Goal: Navigation & Orientation: Find specific page/section

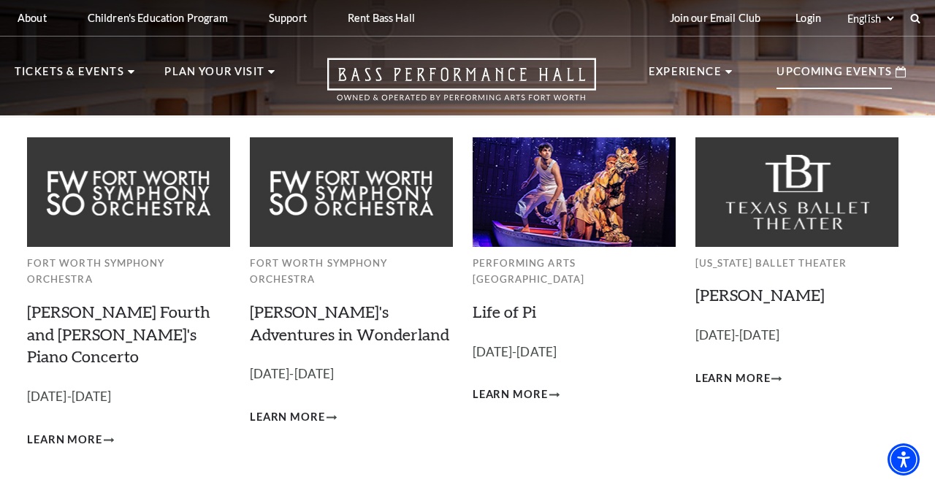
click at [856, 74] on p "Upcoming Events" at bounding box center [834, 76] width 115 height 26
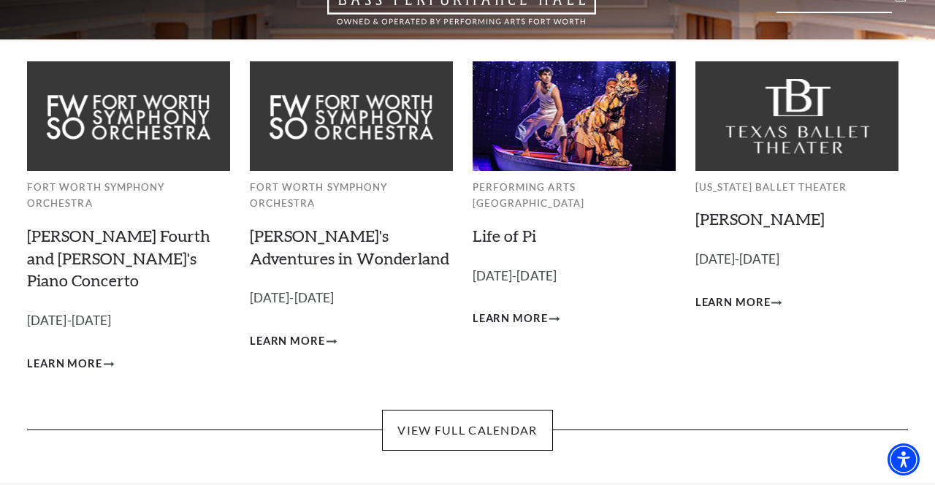
scroll to position [80, 0]
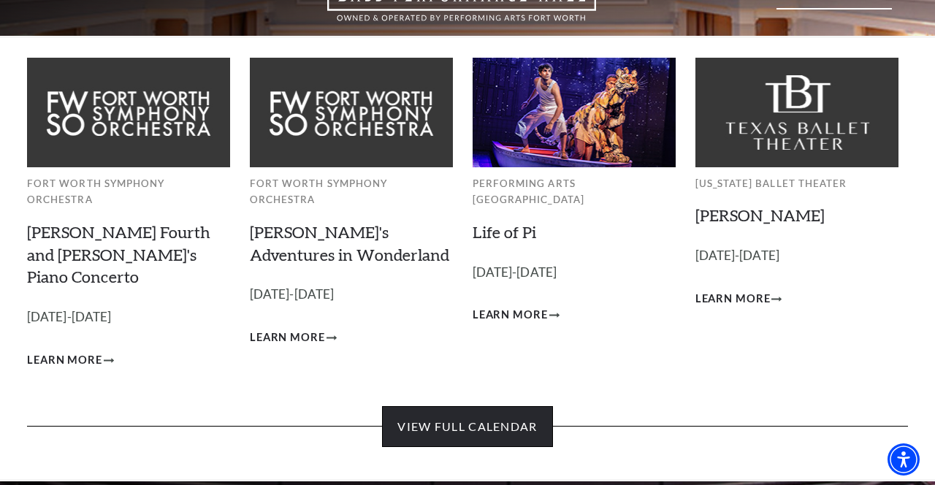
click at [500, 406] on link "View Full Calendar" at bounding box center [467, 426] width 170 height 41
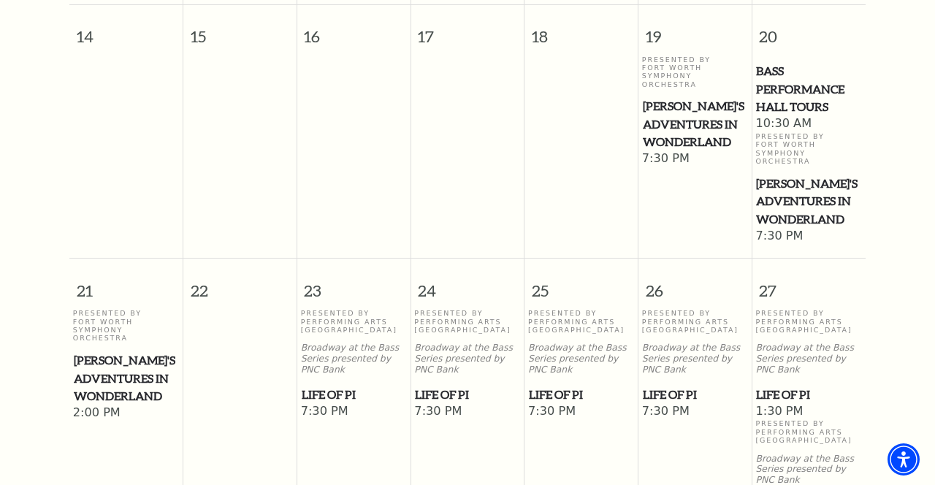
scroll to position [685, 0]
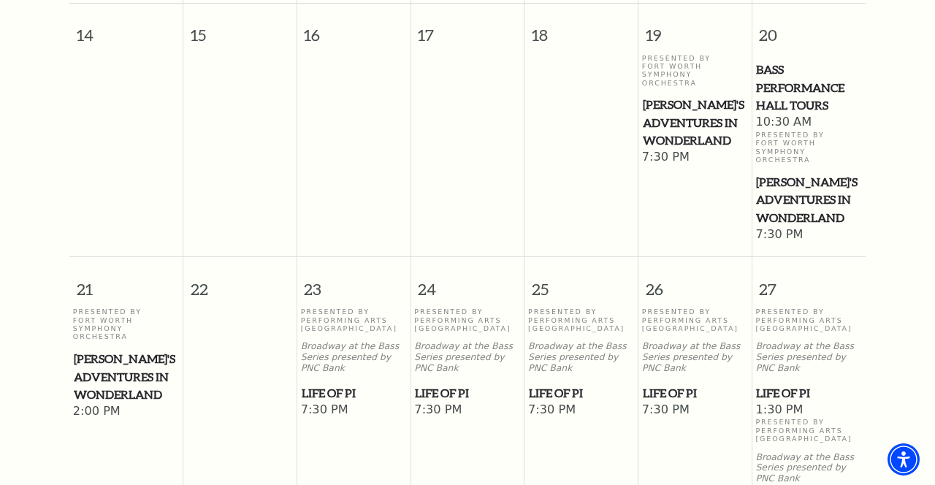
click at [267, 54] on td at bounding box center [240, 148] width 114 height 189
